Goal: Use online tool/utility: Utilize a website feature to perform a specific function

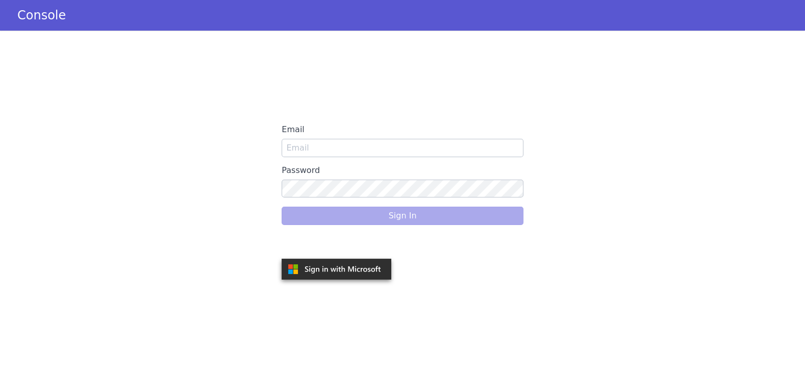
click at [363, 214] on div "Sign In" at bounding box center [402, 216] width 241 height 29
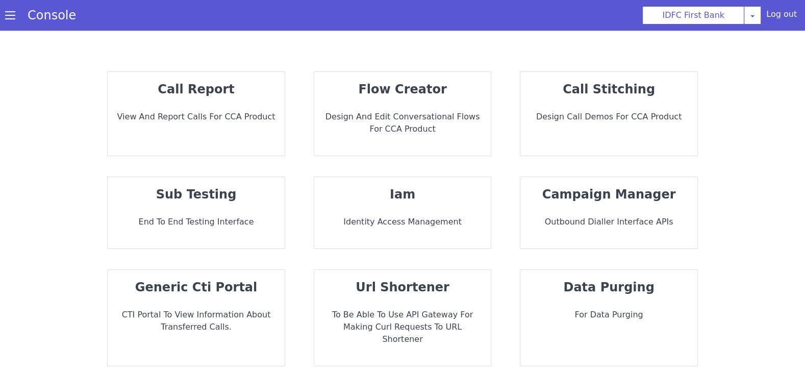
click at [179, 229] on div "sub testing End to End Testing Interface" at bounding box center [196, 212] width 177 height 71
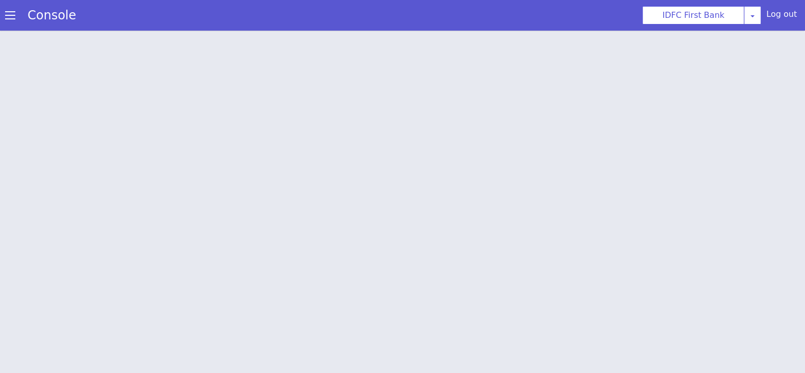
scroll to position [3, 0]
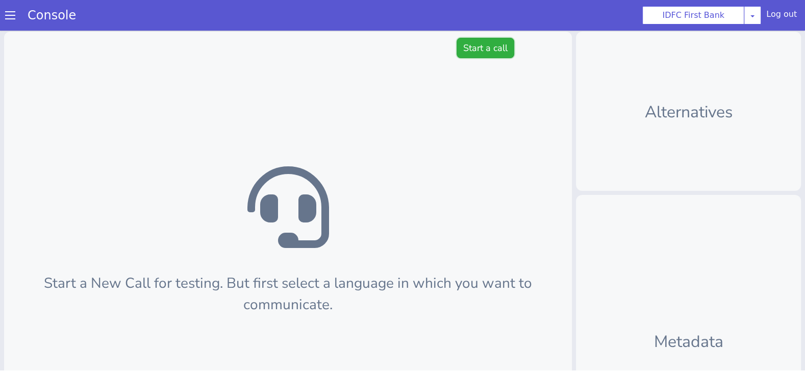
click at [478, 58] on button "Start a call" at bounding box center [486, 48] width 58 height 20
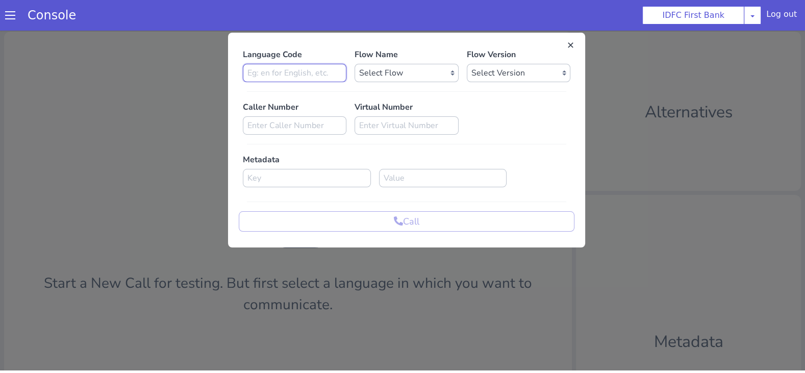
click at [290, 71] on input at bounding box center [295, 73] width 104 height 18
type input "hi"
click at [396, 70] on select "Select Flow IDFC - MEL Flexi Rough work IDFC Test - English SA Funding T+15 Rem…" at bounding box center [407, 73] width 104 height 18
select select "ae9ddda4-f15f-4950-9d27-964ad089df79"
click at [517, 75] on select "Select Version 0.0.32 0.0.31 0.0.30 0.0.29 0.0.28 0.0.27 0.0.26 0.0.25 0.0.24 0…" at bounding box center [519, 73] width 104 height 18
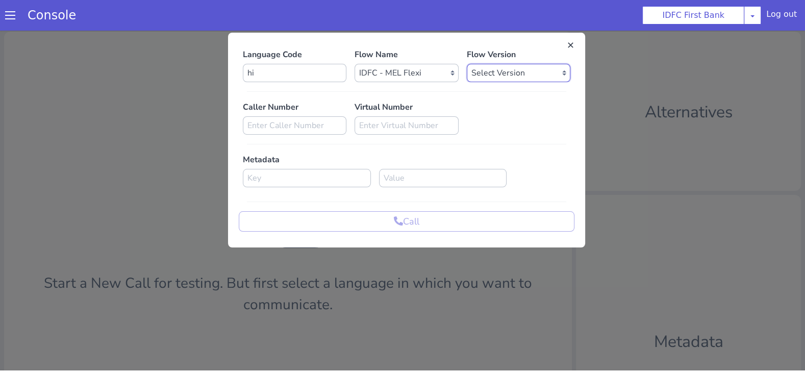
select select "0.0.28"
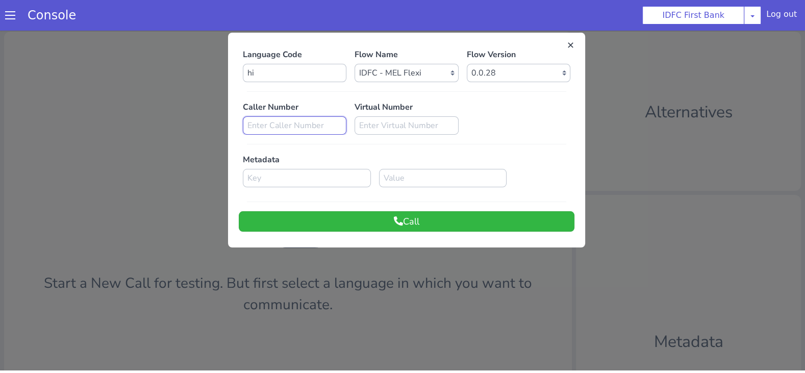
click at [301, 124] on input at bounding box center [295, 125] width 104 height 18
click at [267, 176] on input at bounding box center [307, 178] width 128 height 18
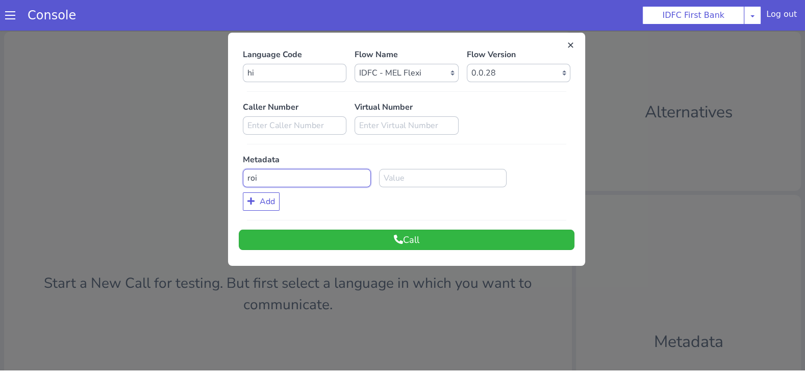
type input "roi"
click at [436, 171] on input at bounding box center [443, 178] width 128 height 18
type input "10.4"
click at [295, 231] on button "Call" at bounding box center [407, 240] width 336 height 20
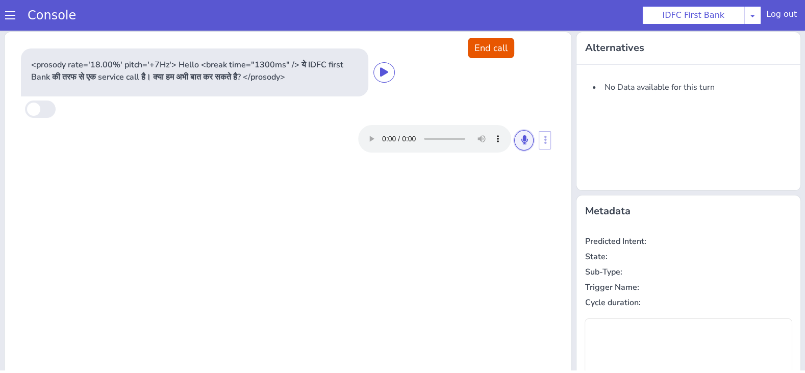
click at [534, 139] on button at bounding box center [523, 140] width 19 height 20
click at [522, 139] on icon at bounding box center [524, 139] width 6 height 9
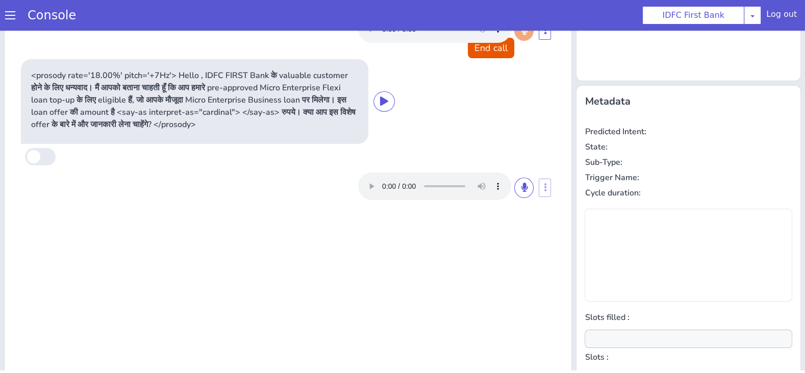
type input "null"
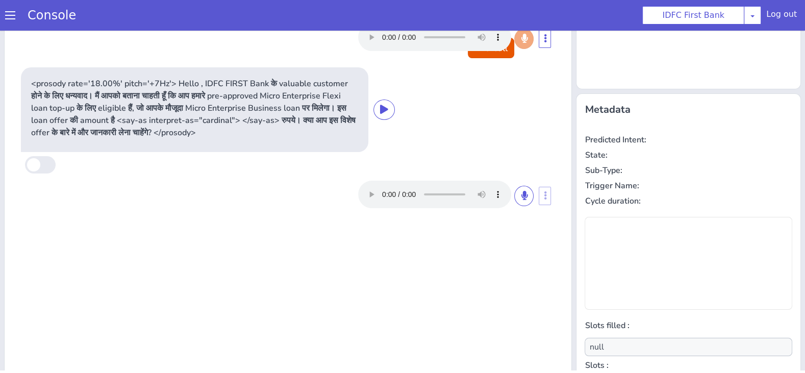
scroll to position [102, 0]
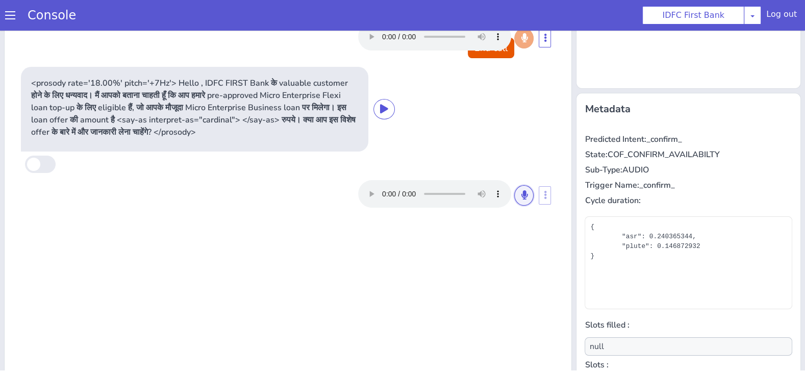
click at [527, 194] on icon at bounding box center [524, 194] width 6 height 9
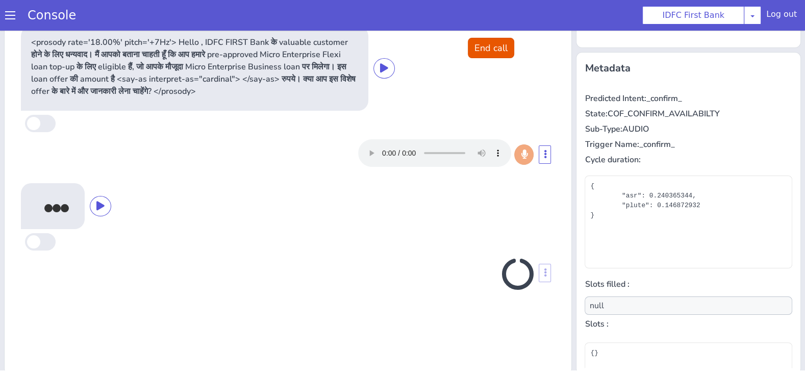
scroll to position [147, 0]
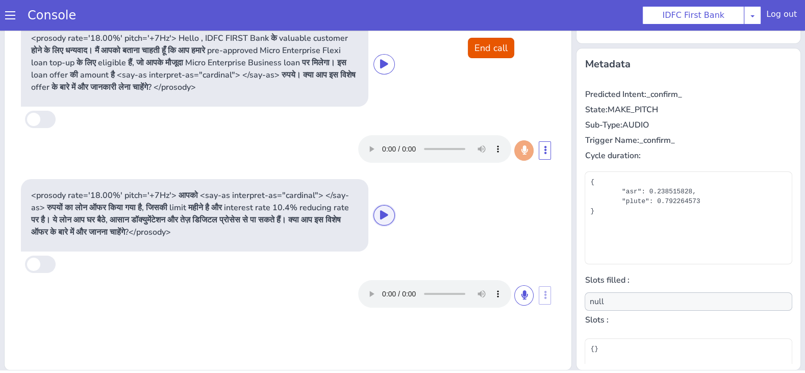
click at [391, 208] on button at bounding box center [383, 215] width 21 height 20
click at [384, 218] on icon at bounding box center [384, 214] width 8 height 9
click at [384, 214] on icon at bounding box center [384, 214] width 8 height 9
click at [496, 56] on button "End call" at bounding box center [491, 48] width 46 height 20
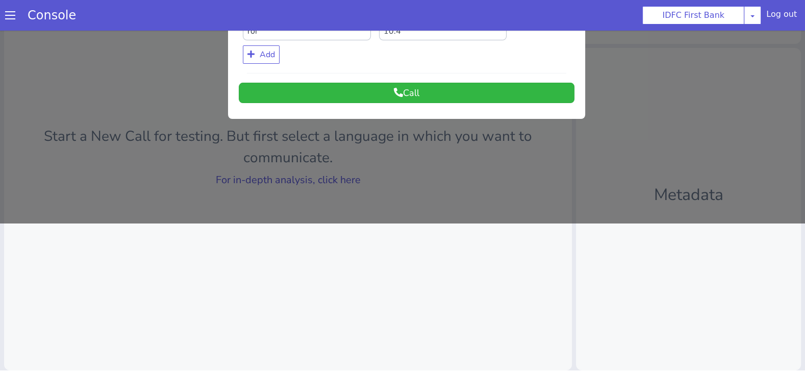
scroll to position [0, 0]
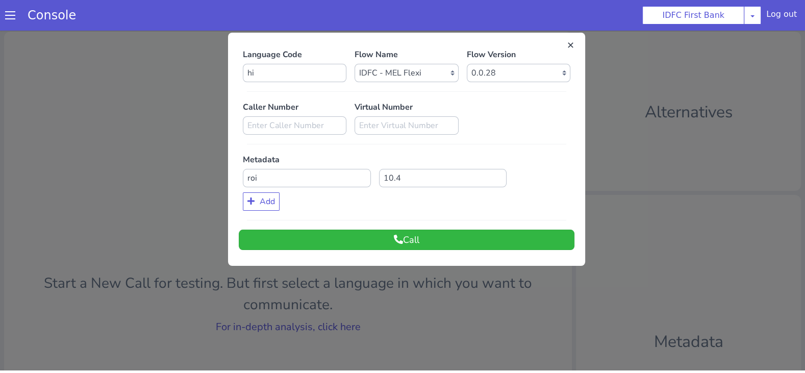
click at [153, 20] on section "Console IDFC First Bank AO Smith Airtel DTH Pilot Airtel POC Alice Blue NT Alic…" at bounding box center [402, 15] width 805 height 31
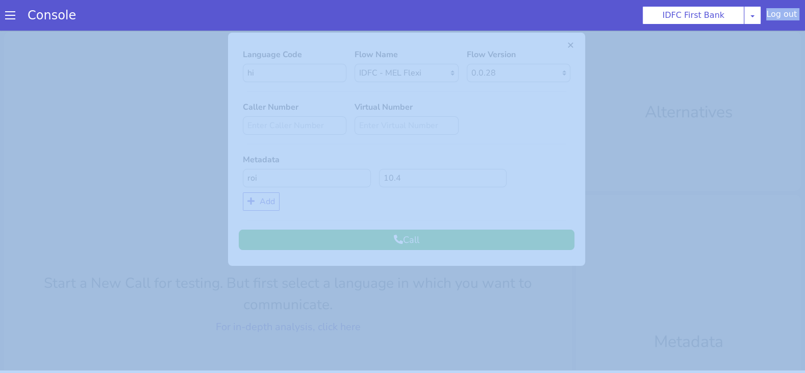
drag, startPoint x: 217, startPoint y: 4, endPoint x: 51, endPoint y: -33, distance: 170.5
click at [51, 0] on html "Console IDFC First Bank AO Smith Airtel DTH Pilot Airtel POC Alice Blue NT Alic…" at bounding box center [402, 183] width 805 height 373
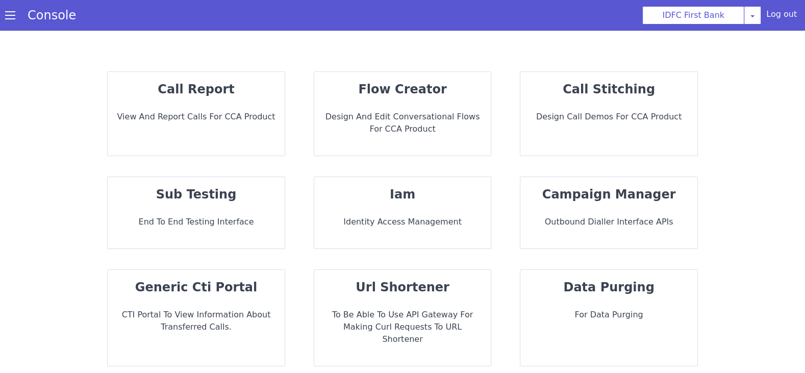
click at [444, 130] on p "Design and Edit Conversational flows for CCA Product" at bounding box center [402, 123] width 161 height 24
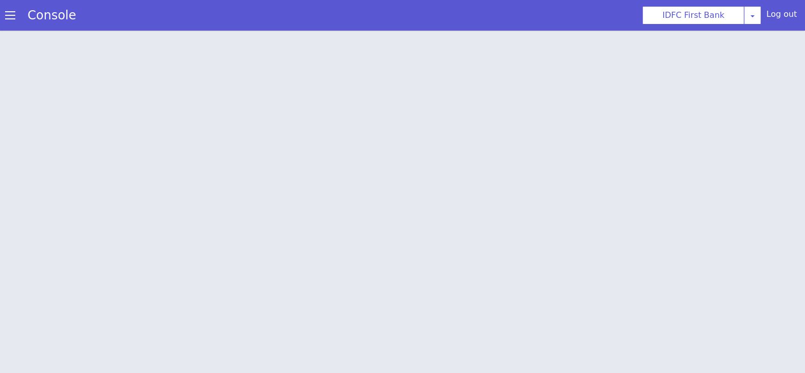
scroll to position [3, 0]
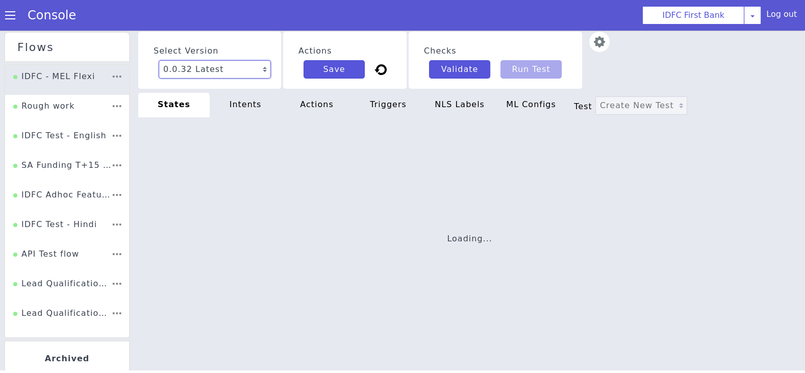
click at [573, 74] on select "0.0.32 Latest 0.0.31 0.0.30 0.0.29 0.0.28 Current 0.0.27 0.0.26 0.0.25 0.0.24 0…" at bounding box center [608, 100] width 71 height 107
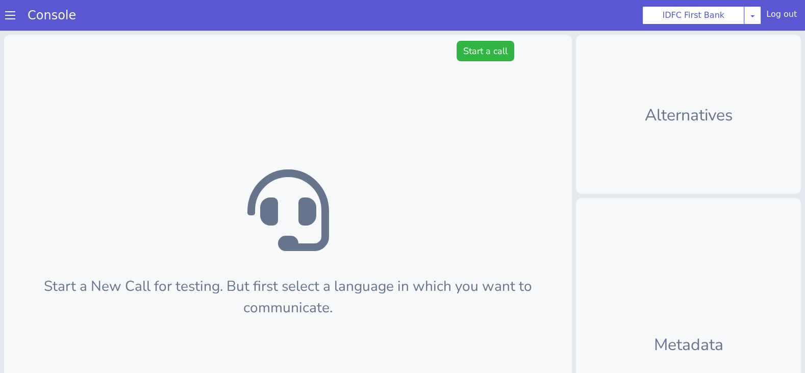
scroll to position [3, 0]
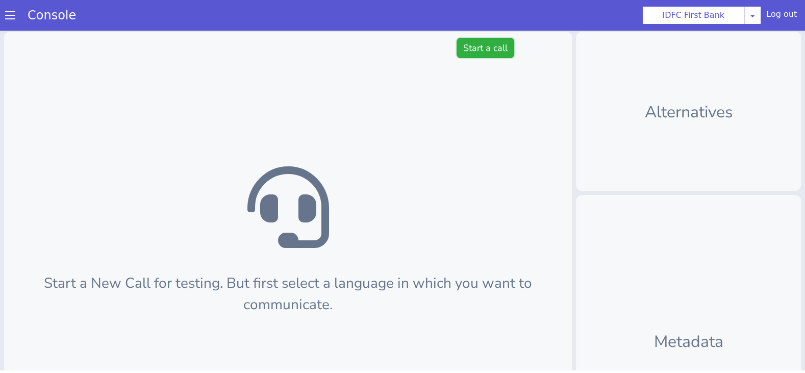
click at [484, 45] on button "Start a call" at bounding box center [486, 48] width 58 height 20
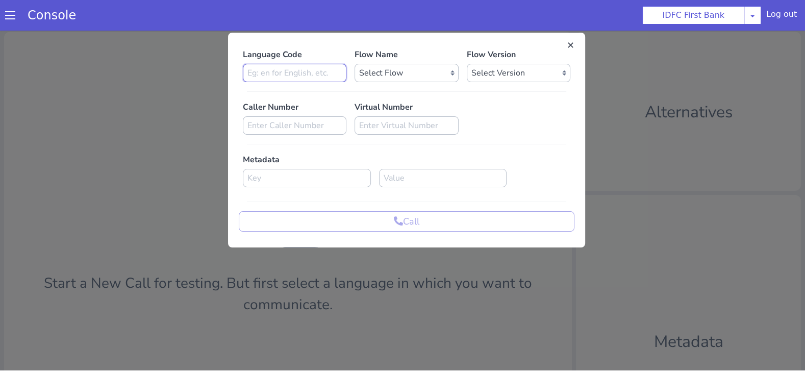
click at [301, 72] on input at bounding box center [295, 73] width 104 height 18
type input "hi"
click at [385, 73] on select "Select Flow IDFC - MEL Flexi Rough work IDFC Test - English SA Funding T+15 Rem…" at bounding box center [407, 73] width 104 height 18
select select "ae9ddda4-f15f-4950-9d27-964ad089df79"
click at [506, 70] on select "Select Version" at bounding box center [519, 73] width 104 height 18
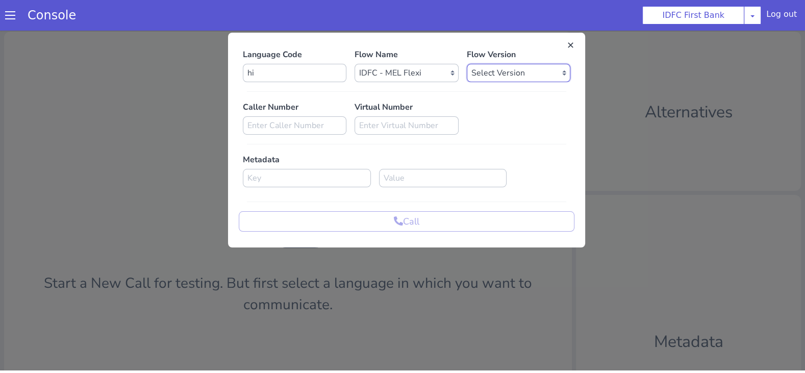
select select "0.0.32"
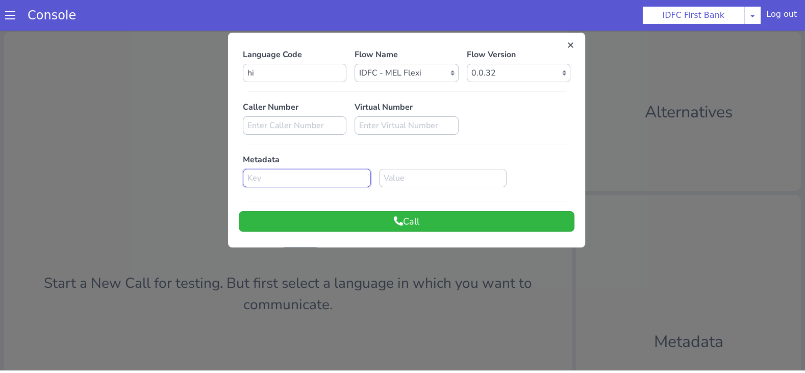
click at [323, 174] on input at bounding box center [307, 178] width 128 height 18
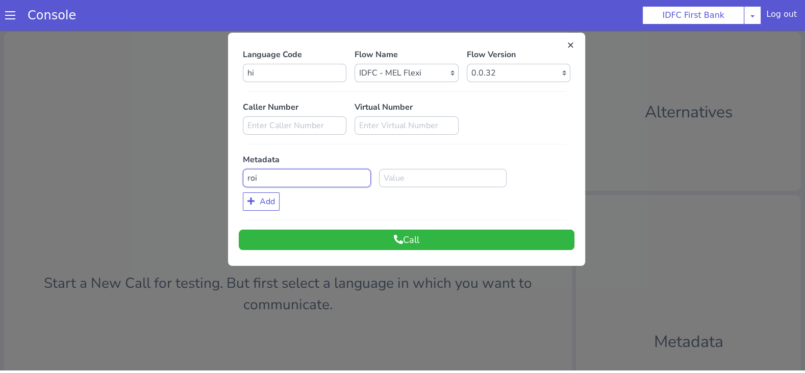
type input "roi"
click at [444, 177] on input at bounding box center [443, 178] width 128 height 18
type input "10.4"
click at [445, 237] on button "Call" at bounding box center [407, 240] width 336 height 20
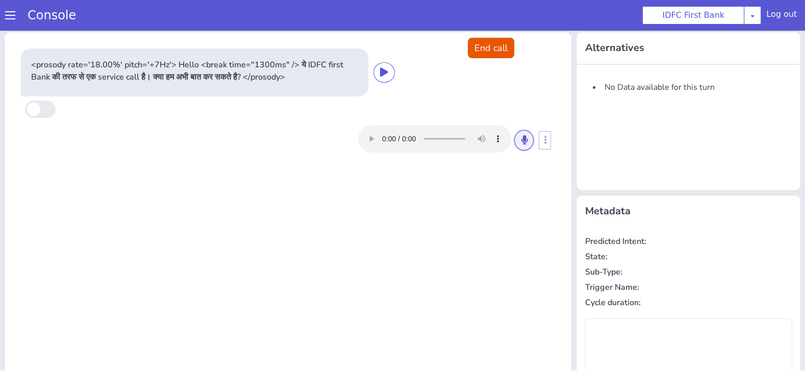
click at [523, 142] on icon at bounding box center [524, 139] width 6 height 9
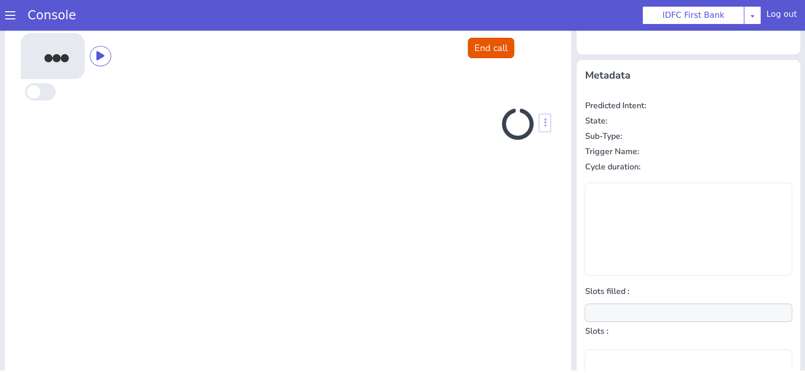
scroll to position [137, 0]
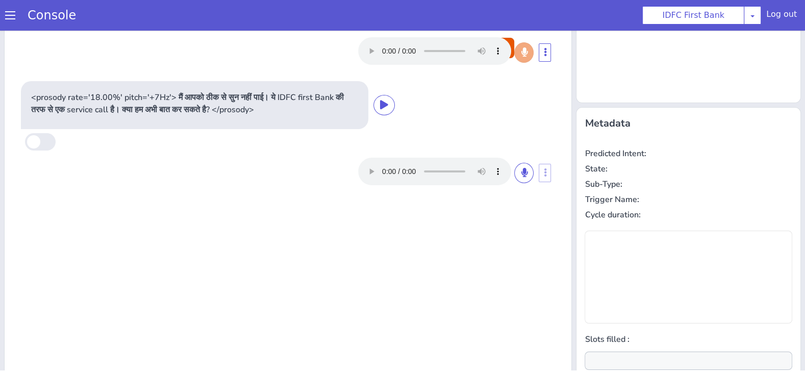
type input "null"
click at [525, 172] on icon at bounding box center [524, 172] width 6 height 9
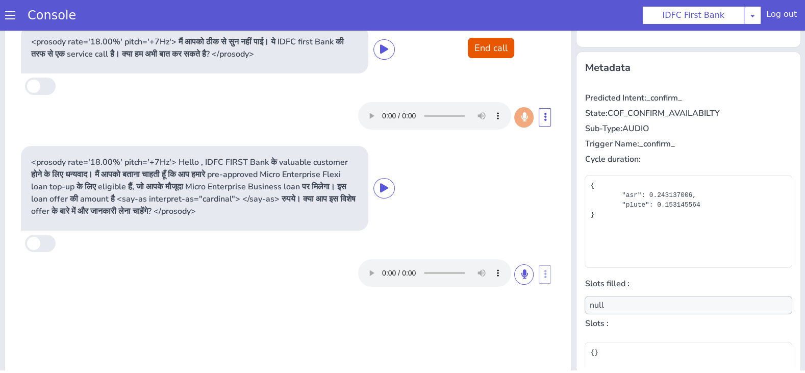
scroll to position [144, 0]
click at [524, 273] on icon at bounding box center [524, 272] width 6 height 9
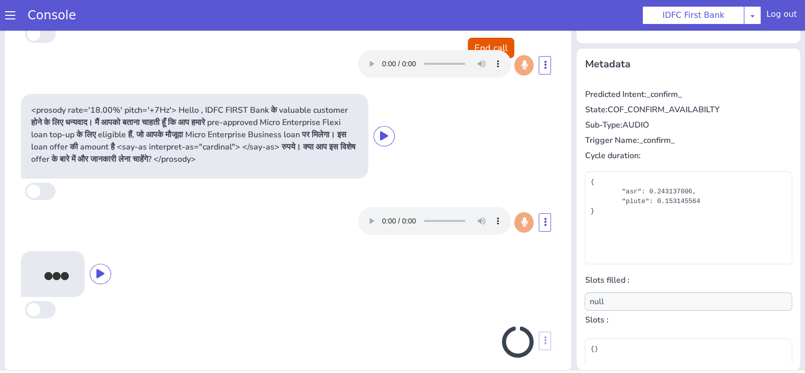
scroll to position [56, 0]
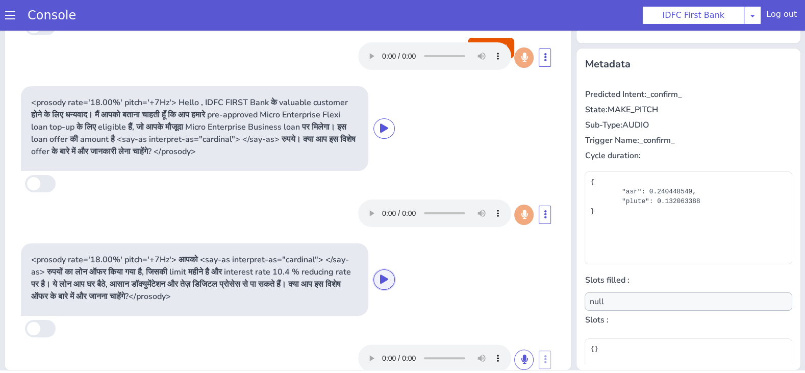
click at [383, 278] on icon at bounding box center [384, 278] width 8 height 9
click at [516, 39] on div at bounding box center [288, 56] width 534 height 36
